Goal: Task Accomplishment & Management: Manage account settings

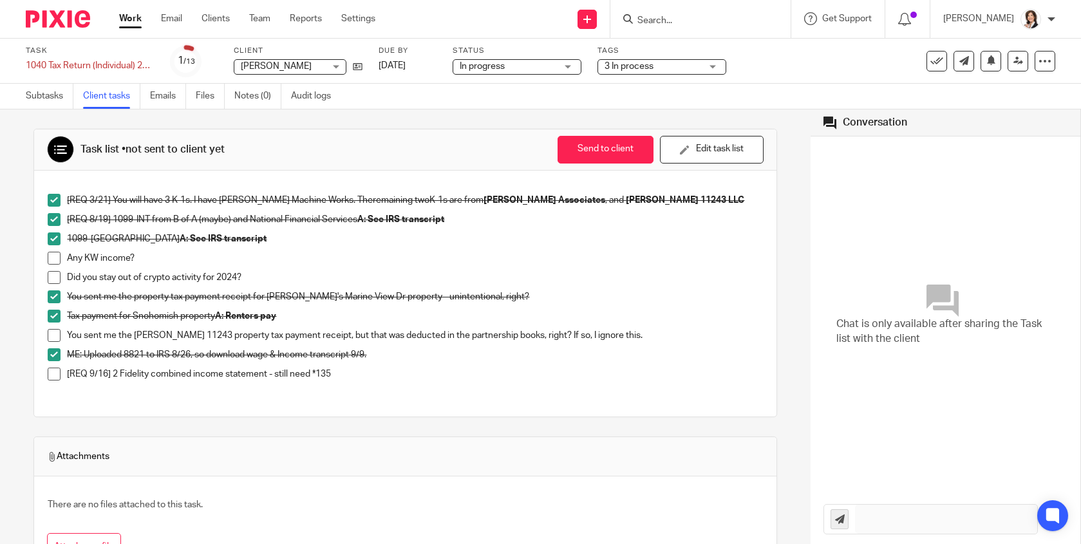
click at [672, 21] on input "Search" at bounding box center [694, 21] width 116 height 12
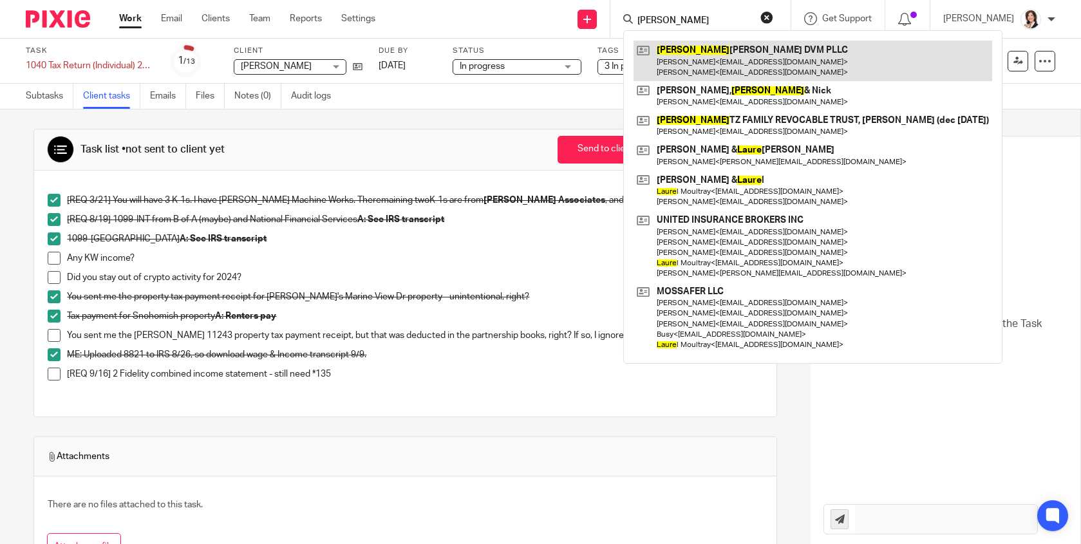
type input "laura"
click at [694, 66] on link at bounding box center [813, 61] width 359 height 40
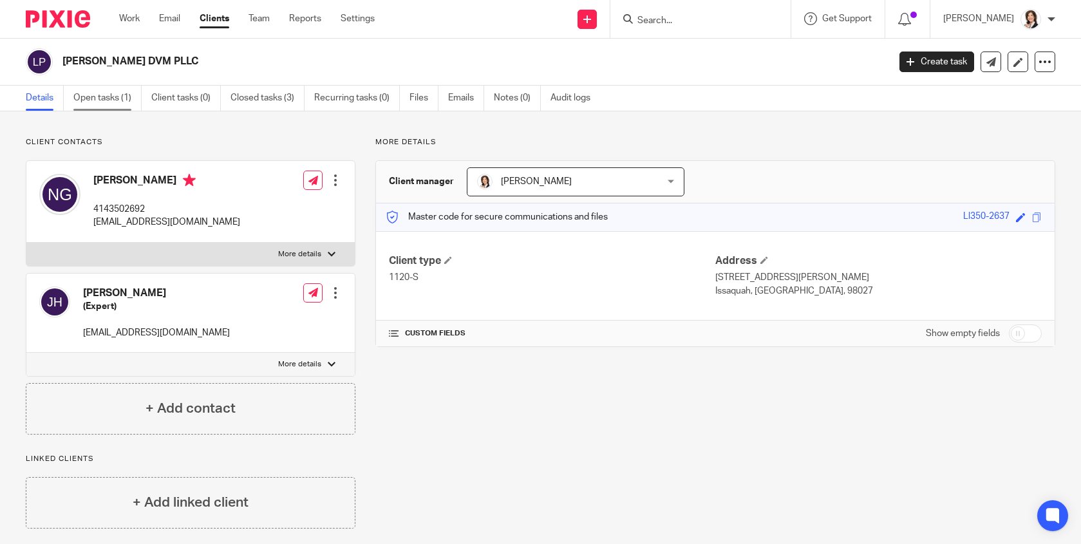
click at [103, 96] on link "Open tasks (1)" at bounding box center [107, 98] width 68 height 25
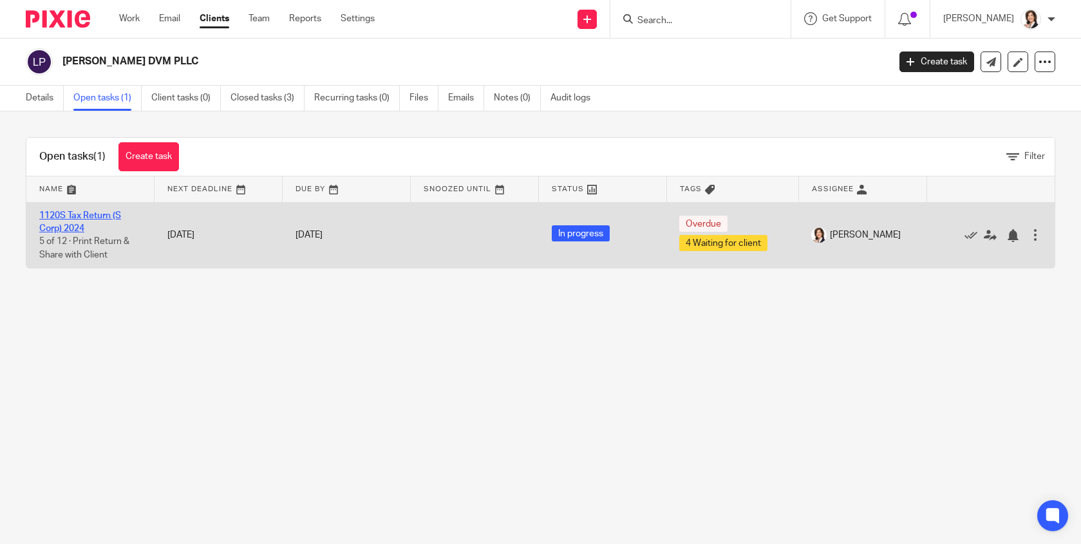
click at [59, 225] on link "1120S Tax Return (S Corp) 2024" at bounding box center [80, 222] width 82 height 22
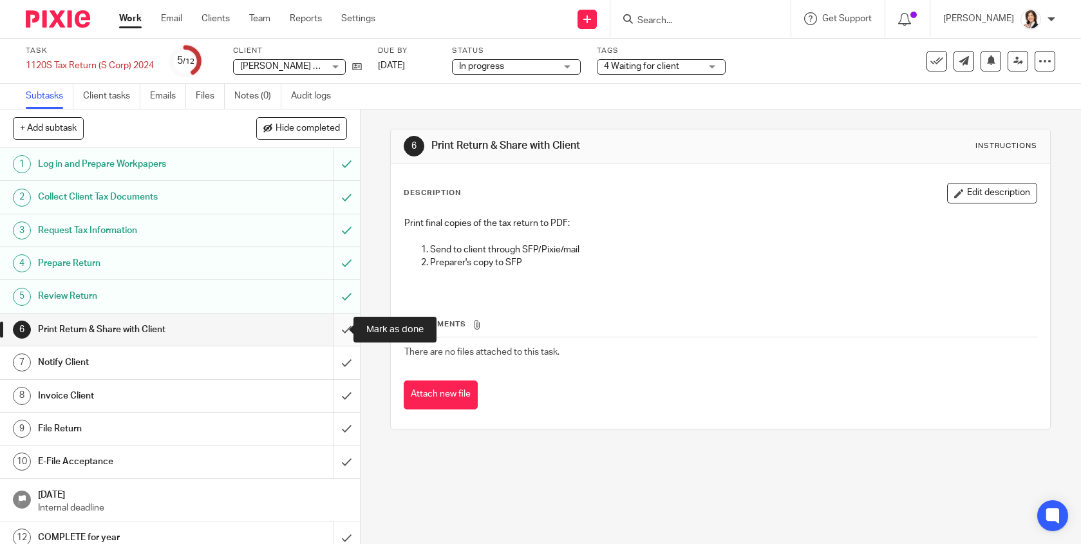
click at [334, 329] on input "submit" at bounding box center [180, 330] width 360 height 32
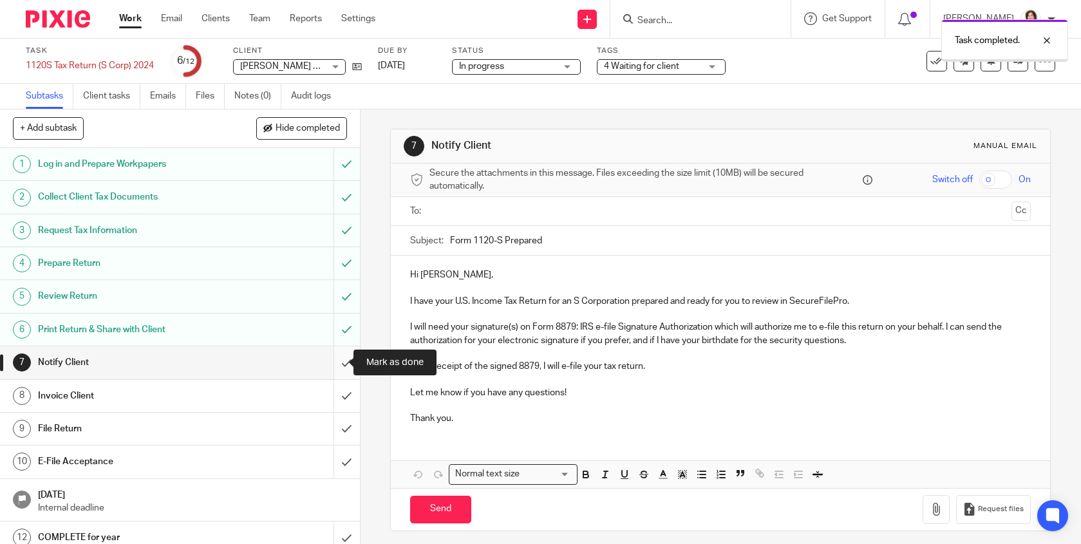
click at [336, 361] on input "submit" at bounding box center [180, 362] width 360 height 32
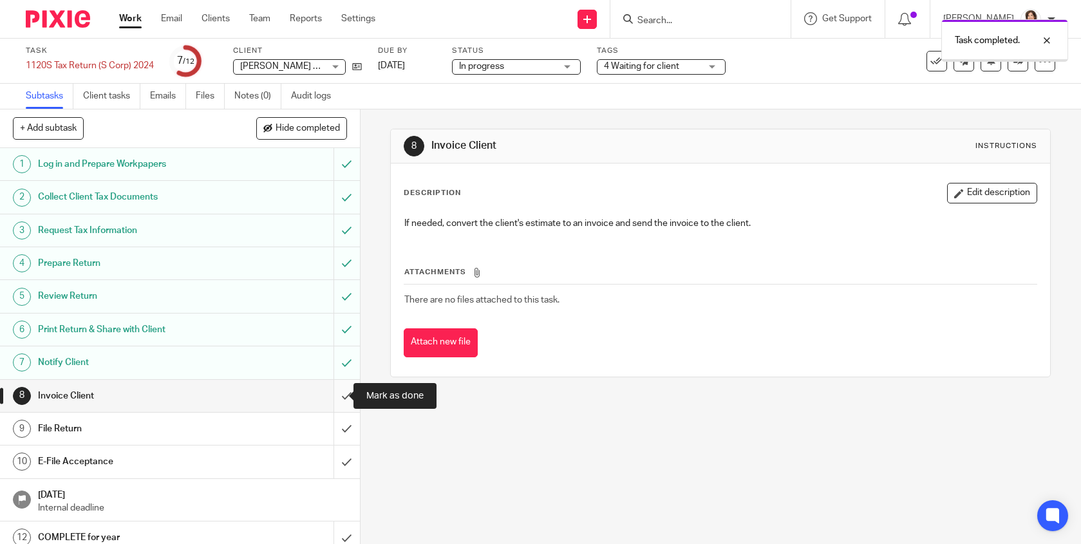
click at [332, 389] on input "submit" at bounding box center [180, 396] width 360 height 32
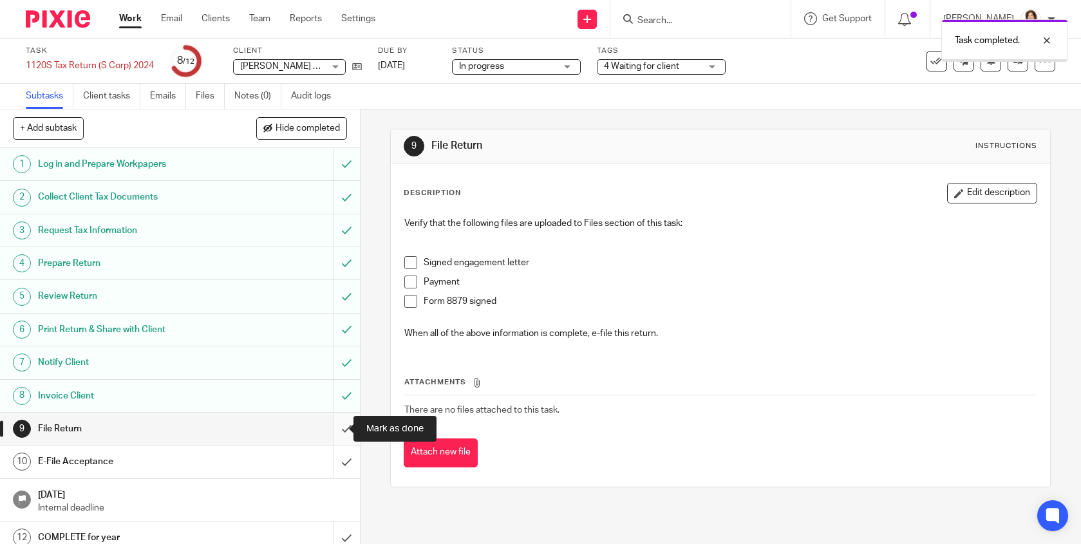
click at [332, 424] on input "submit" at bounding box center [180, 429] width 360 height 32
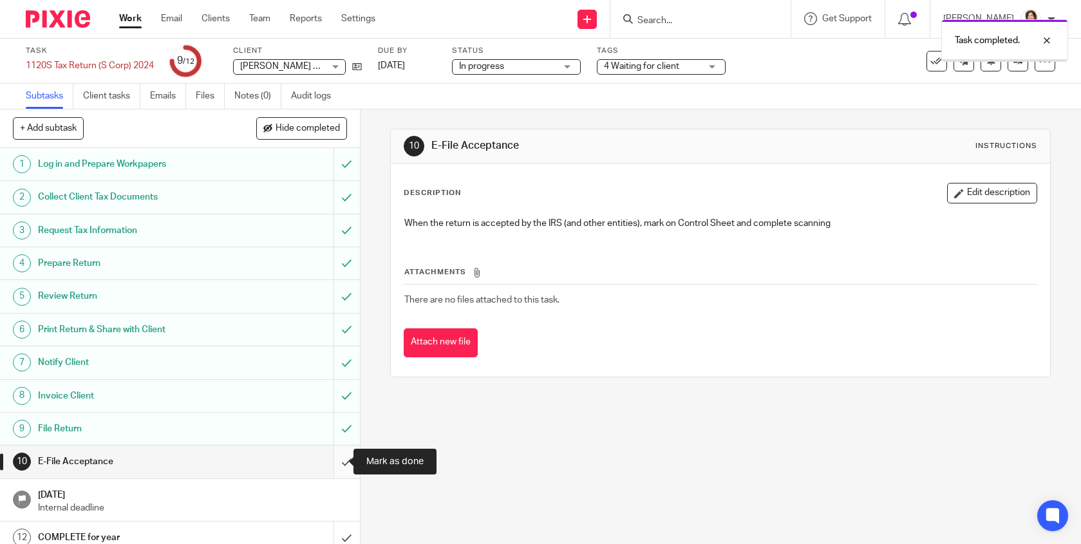
click at [334, 453] on input "submit" at bounding box center [180, 462] width 360 height 32
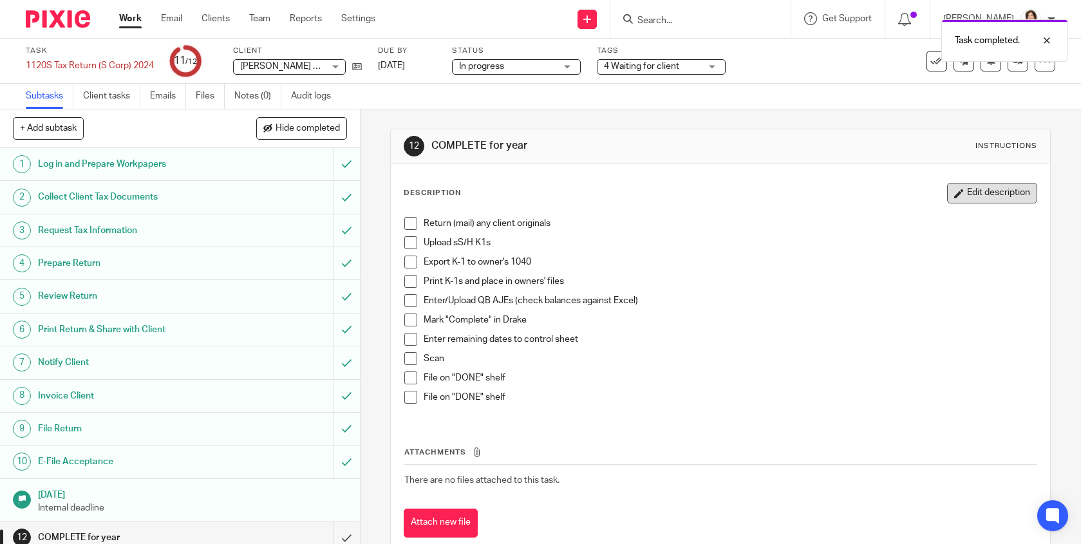
click at [1006, 190] on button "Edit description" at bounding box center [992, 193] width 90 height 21
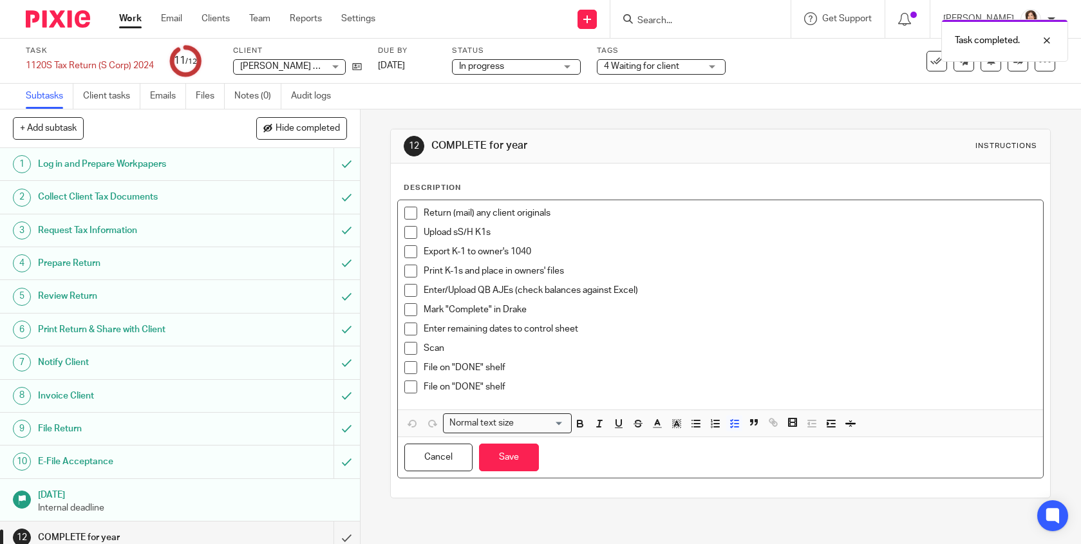
click at [485, 219] on p "Return (mail) any client originals" at bounding box center [730, 213] width 613 height 13
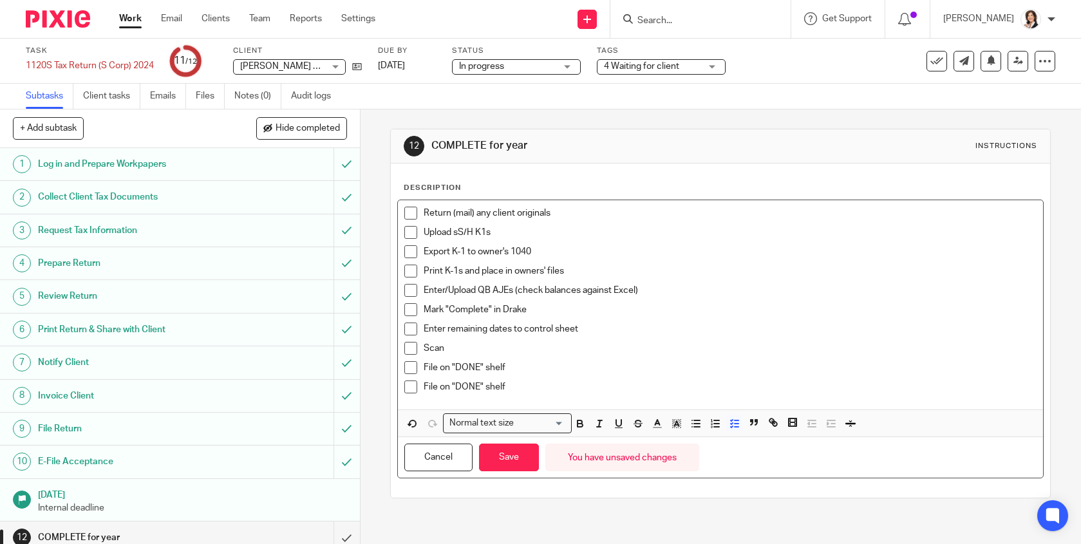
click at [482, 231] on p "Upload sS/H K1s" at bounding box center [730, 232] width 613 height 13
drag, startPoint x: 508, startPoint y: 229, endPoint x: 403, endPoint y: 217, distance: 105.6
click at [403, 217] on div "Return (mail) any client originals Upload sS/H K1s Export K-1 to owner's 1040 P…" at bounding box center [720, 304] width 645 height 209
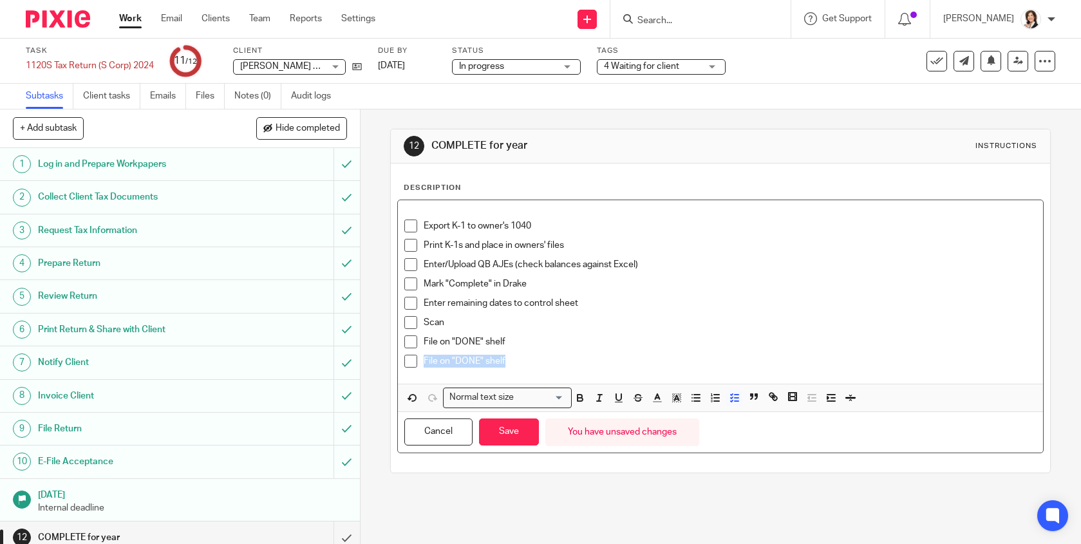
drag, startPoint x: 505, startPoint y: 361, endPoint x: 386, endPoint y: 358, distance: 119.2
click at [386, 358] on div "12 COMPLETE for year Instructions Description Export K-1 to owner's 1040 Print …" at bounding box center [721, 326] width 721 height 435
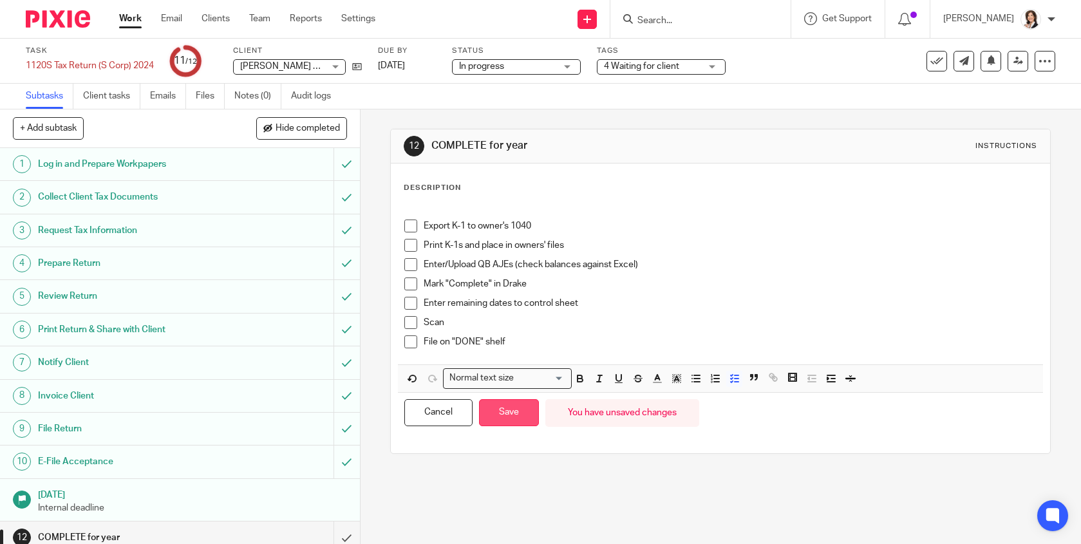
click at [493, 408] on button "Save" at bounding box center [509, 413] width 60 height 28
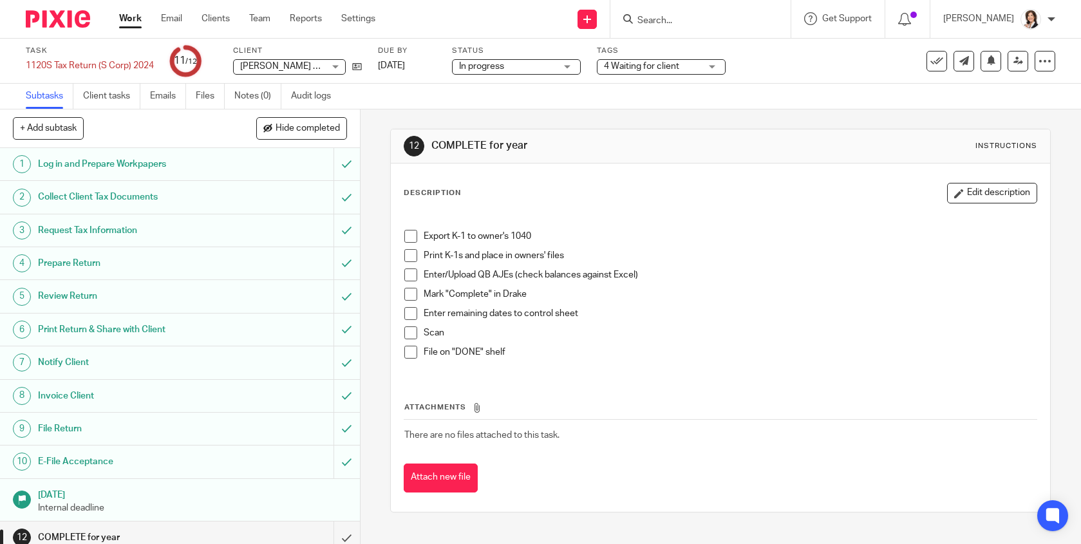
click at [406, 240] on span at bounding box center [410, 236] width 13 height 13
click at [407, 254] on span at bounding box center [410, 255] width 13 height 13
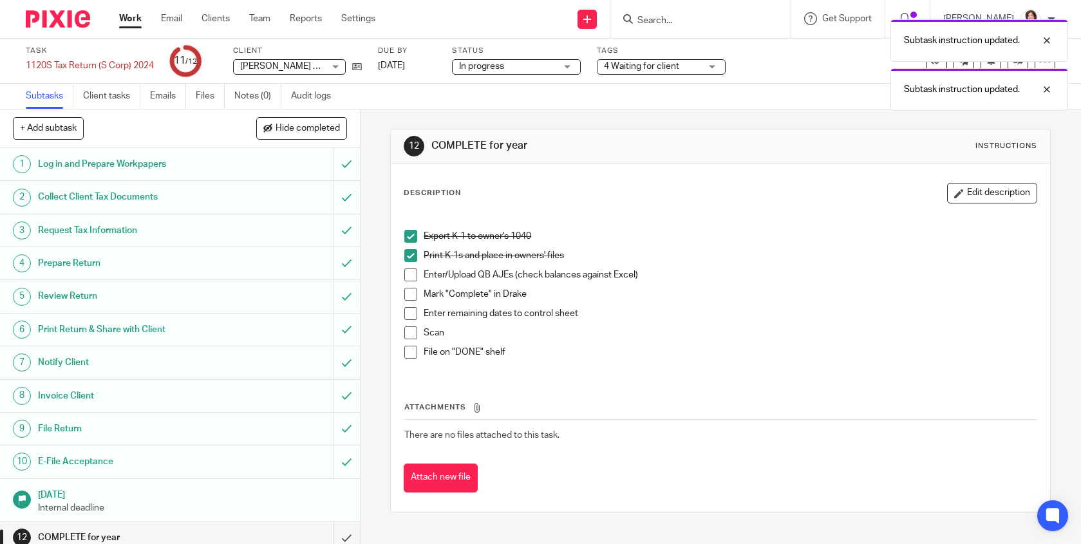
click at [408, 275] on span at bounding box center [410, 275] width 13 height 13
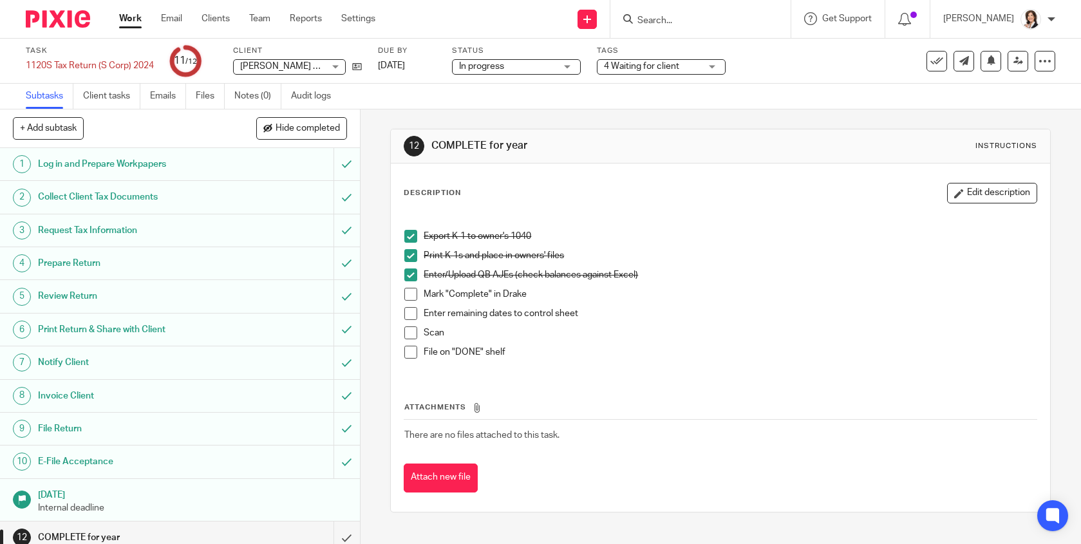
click at [409, 294] on span at bounding box center [410, 294] width 13 height 13
click at [412, 313] on span at bounding box center [410, 313] width 13 height 13
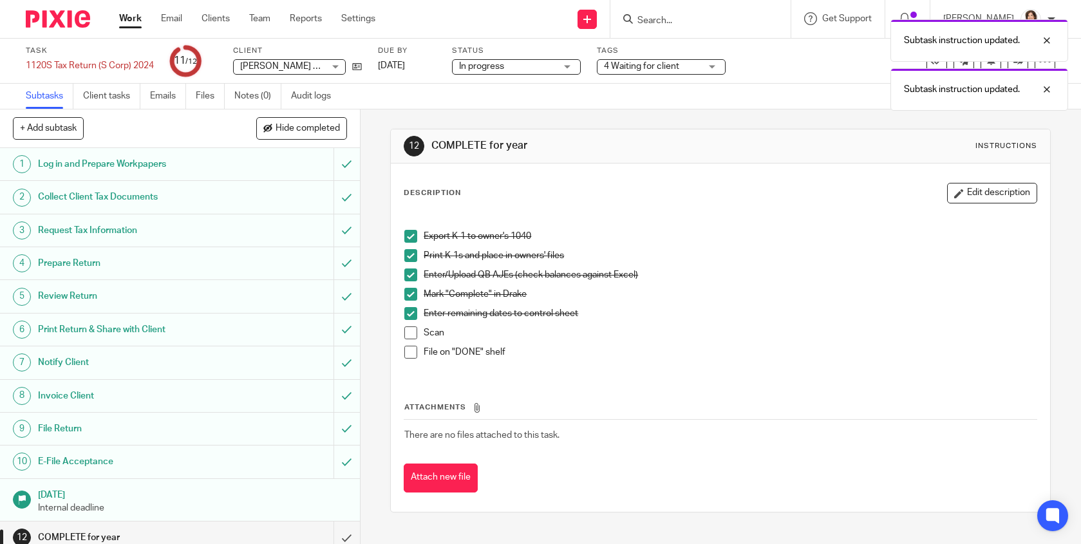
click at [410, 333] on span at bounding box center [410, 333] width 13 height 13
click at [409, 348] on span at bounding box center [410, 352] width 13 height 13
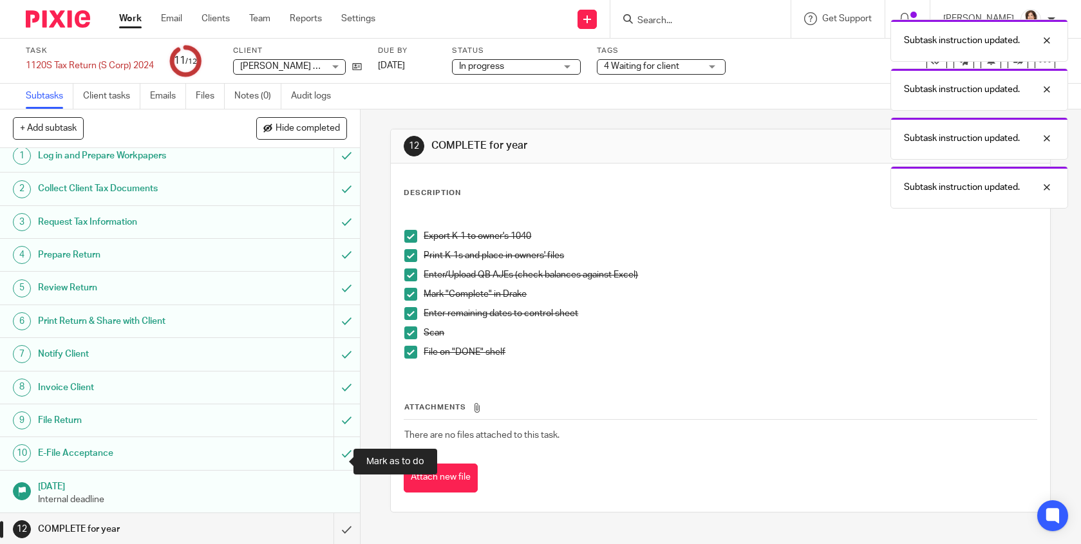
scroll to position [11, 0]
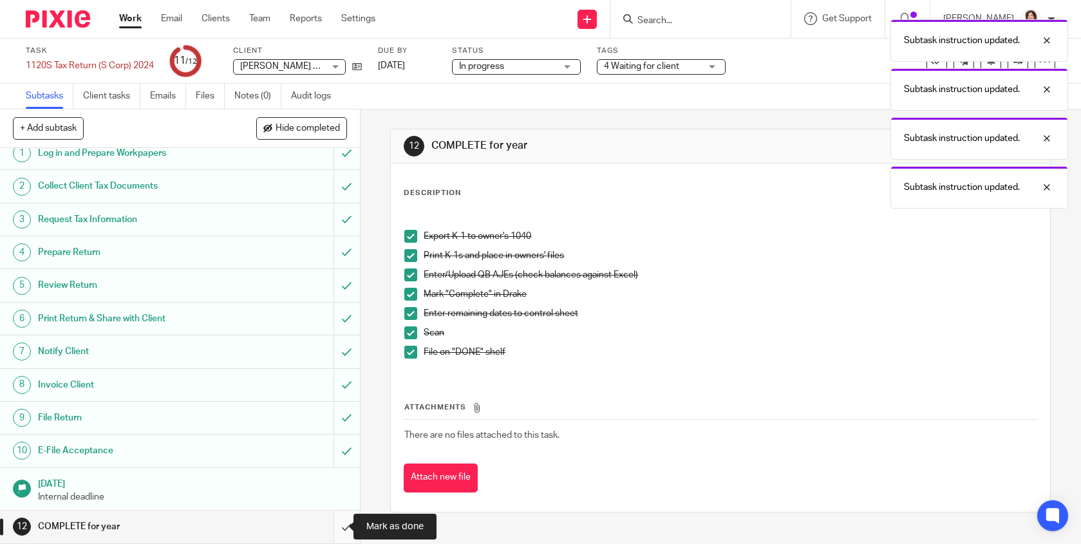
click at [334, 524] on input "submit" at bounding box center [180, 527] width 360 height 32
